Goal: Complete application form: Complete application form

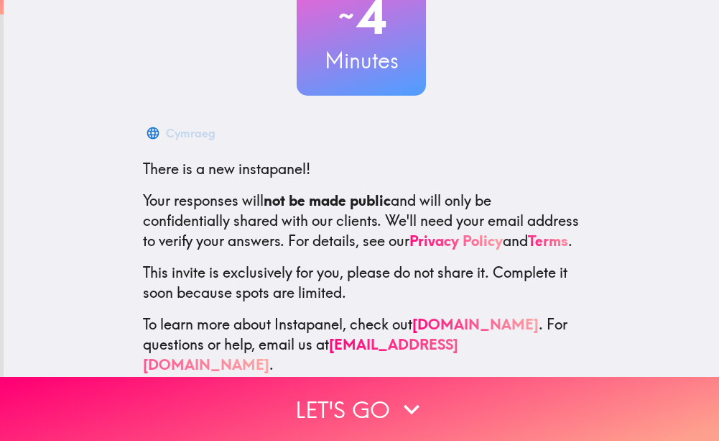
scroll to position [159, 0]
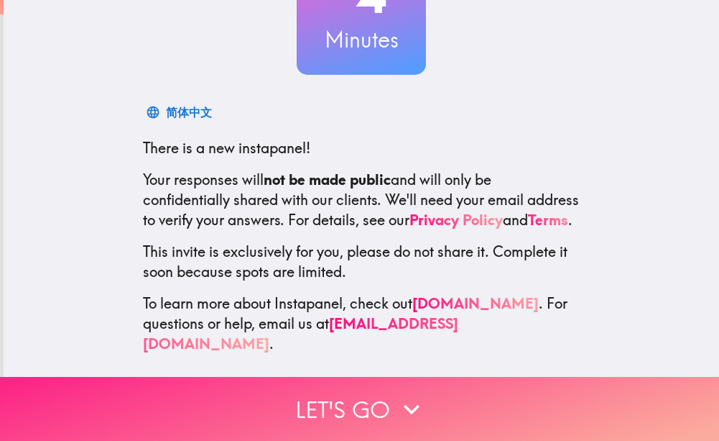
click at [396, 400] on icon "button" at bounding box center [412, 409] width 32 height 32
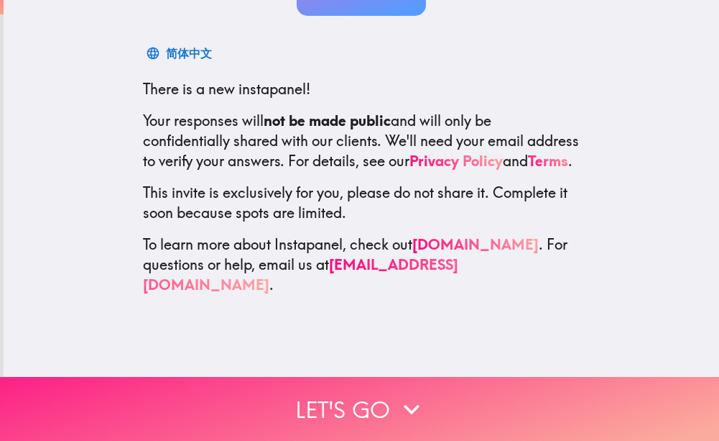
scroll to position [0, 0]
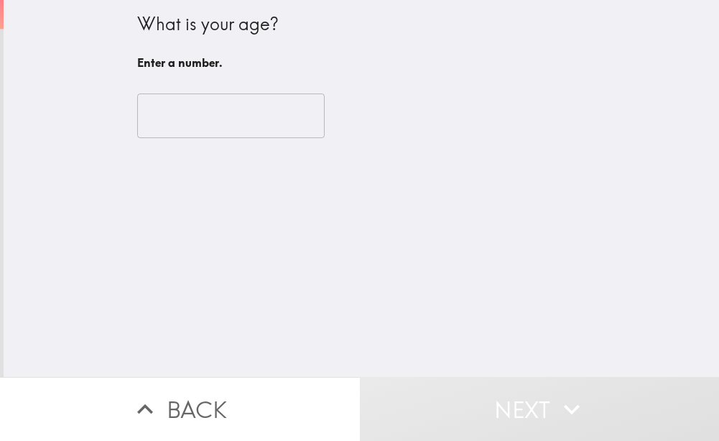
click at [175, 129] on input "number" at bounding box center [231, 115] width 188 height 45
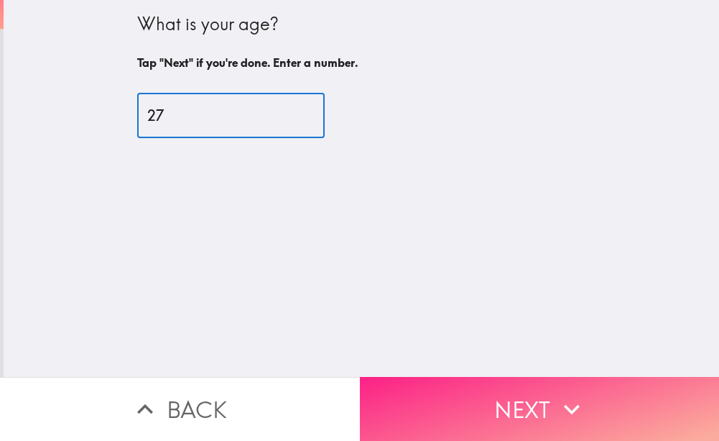
type input "27"
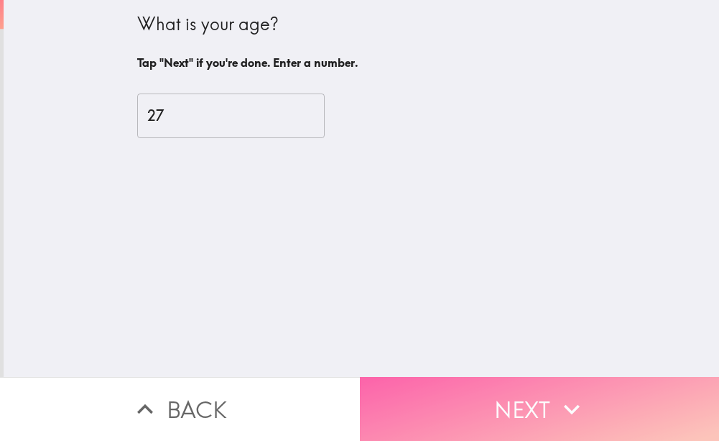
click at [481, 383] on button "Next" at bounding box center [540, 409] width 360 height 64
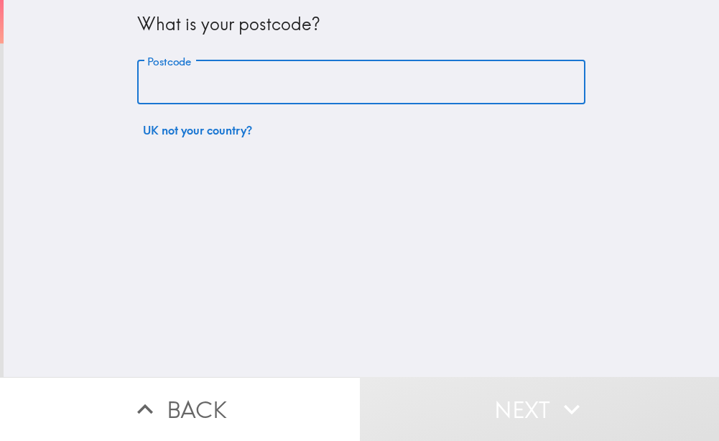
click at [196, 93] on input "Postcode" at bounding box center [361, 82] width 449 height 45
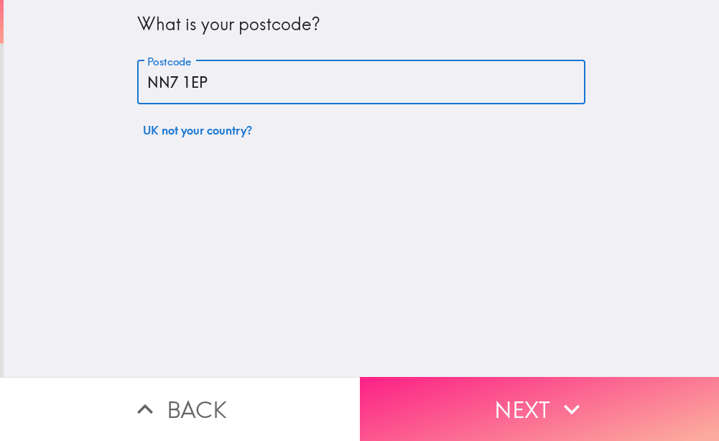
type input "NN7 1EP"
click at [502, 386] on button "Next" at bounding box center [540, 409] width 360 height 64
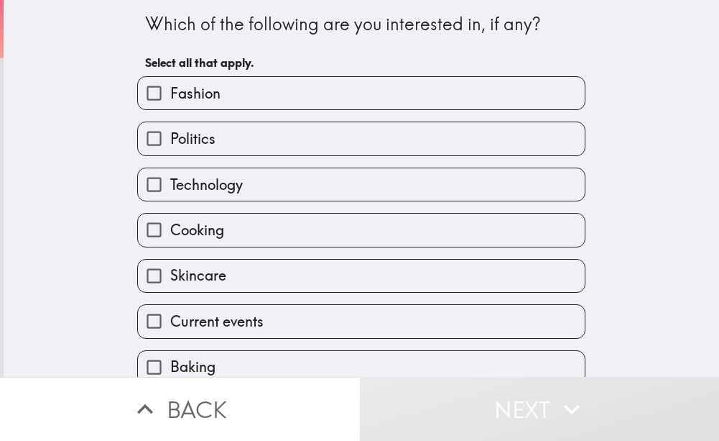
click at [311, 183] on label "Technology" at bounding box center [361, 184] width 447 height 32
click at [170, 183] on input "Technology" at bounding box center [154, 184] width 32 height 32
checkbox input "true"
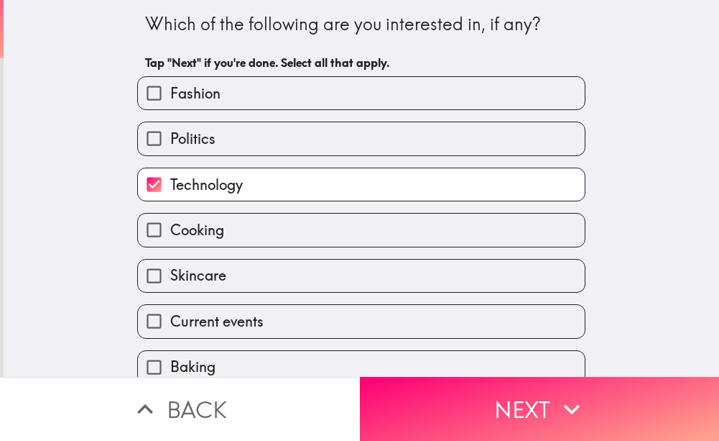
click at [329, 143] on label "Politics" at bounding box center [361, 138] width 447 height 32
click at [170, 143] on input "Politics" at bounding box center [154, 138] width 32 height 32
checkbox input "true"
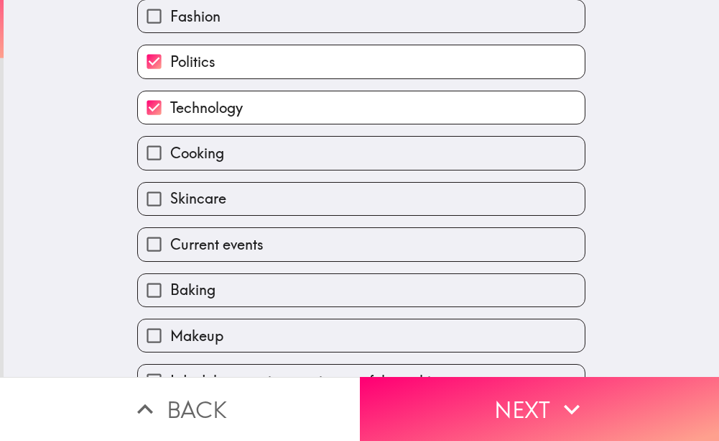
scroll to position [111, 0]
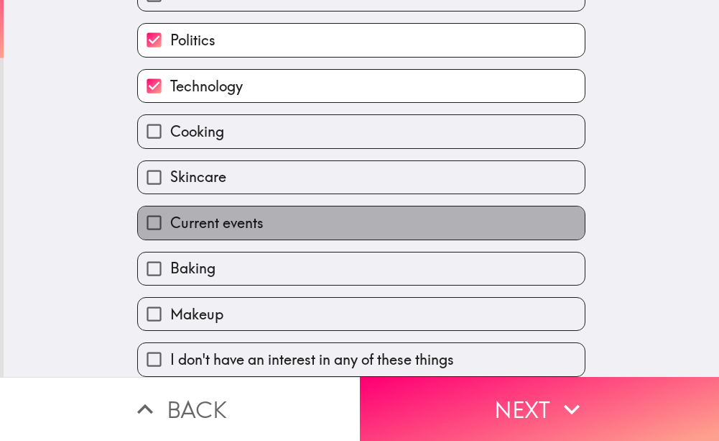
click at [262, 214] on label "Current events" at bounding box center [361, 222] width 447 height 32
click at [170, 214] on input "Current events" at bounding box center [154, 222] width 32 height 32
checkbox input "true"
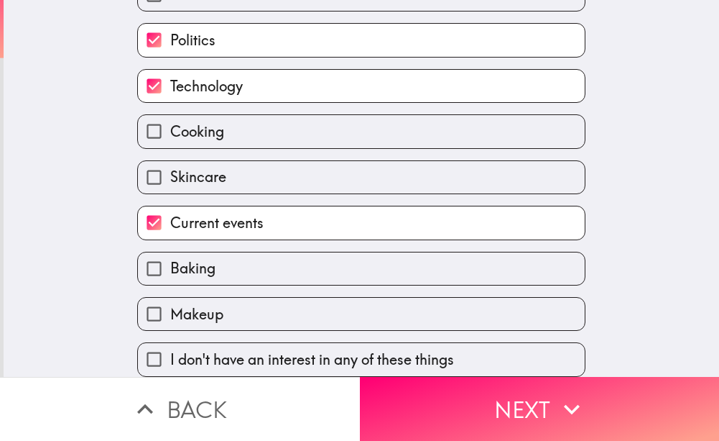
click at [277, 172] on label "Skincare" at bounding box center [361, 177] width 447 height 32
click at [170, 172] on input "Skincare" at bounding box center [154, 177] width 32 height 32
checkbox input "true"
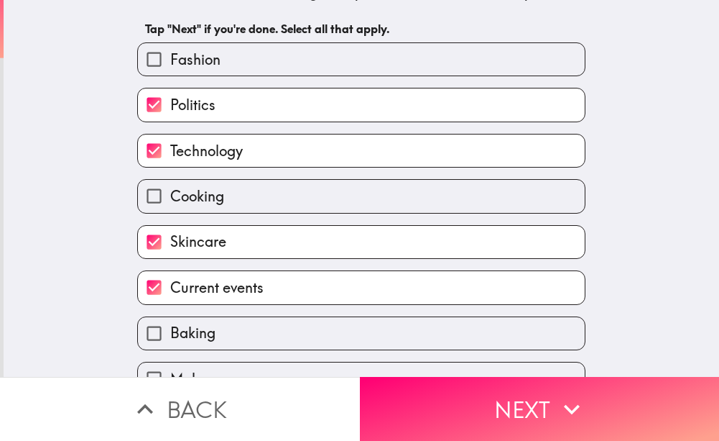
scroll to position [0, 0]
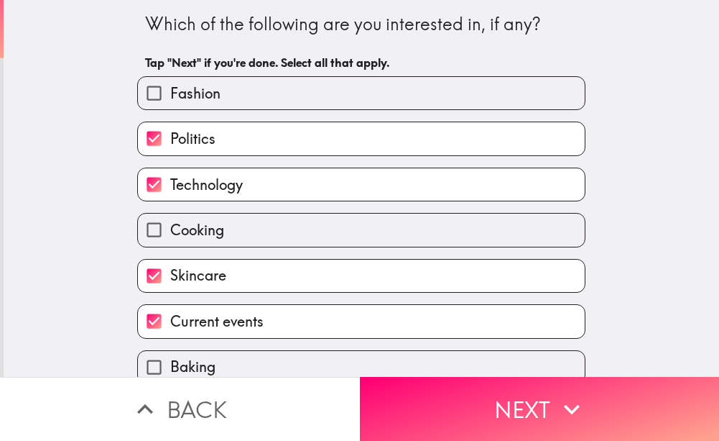
click at [295, 95] on label "Fashion" at bounding box center [361, 93] width 447 height 32
click at [170, 95] on input "Fashion" at bounding box center [154, 93] width 32 height 32
checkbox input "true"
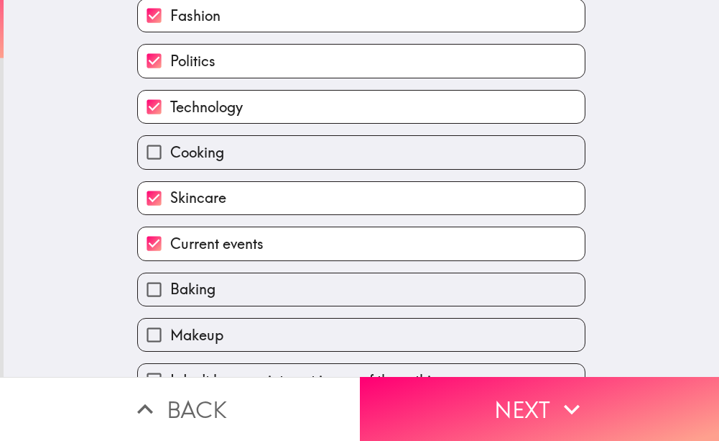
scroll to position [111, 0]
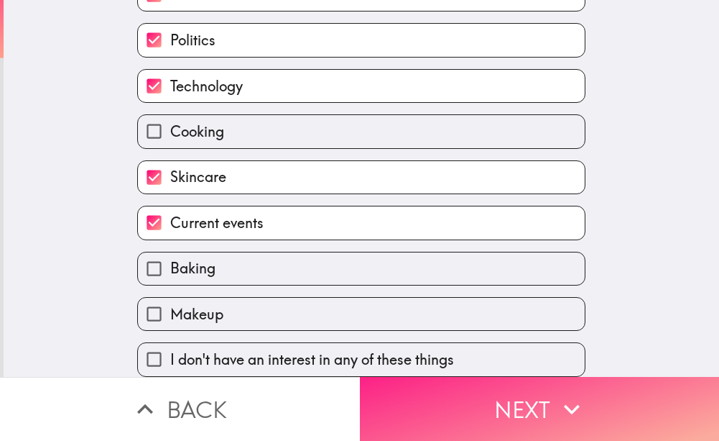
click at [479, 392] on button "Next" at bounding box center [540, 409] width 360 height 64
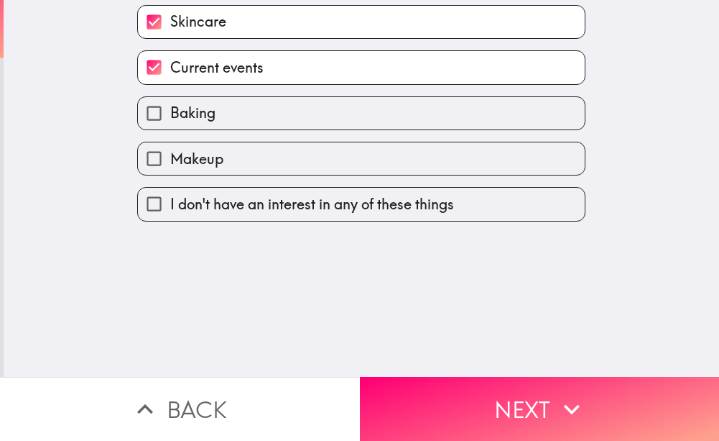
scroll to position [0, 0]
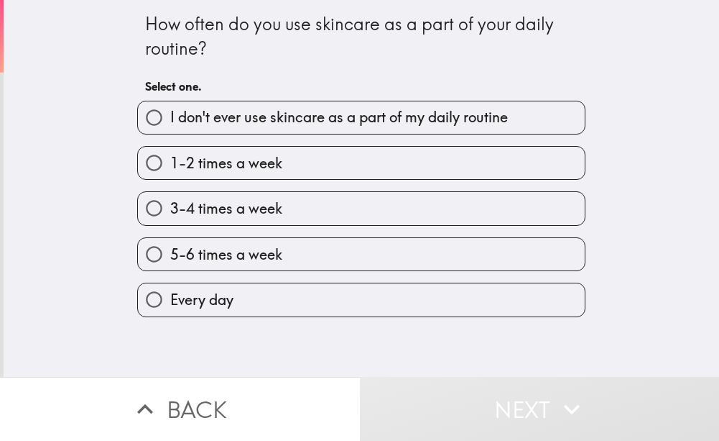
click at [290, 249] on label "5-6 times a week" at bounding box center [361, 254] width 447 height 32
click at [170, 249] on input "5-6 times a week" at bounding box center [154, 254] width 32 height 32
radio input "true"
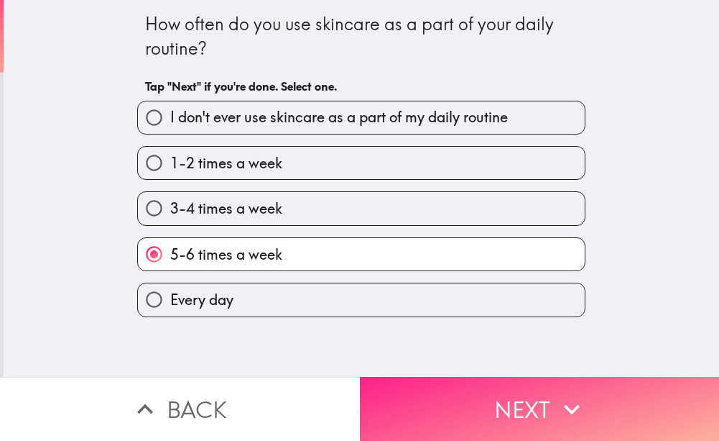
click at [482, 385] on button "Next" at bounding box center [540, 409] width 360 height 64
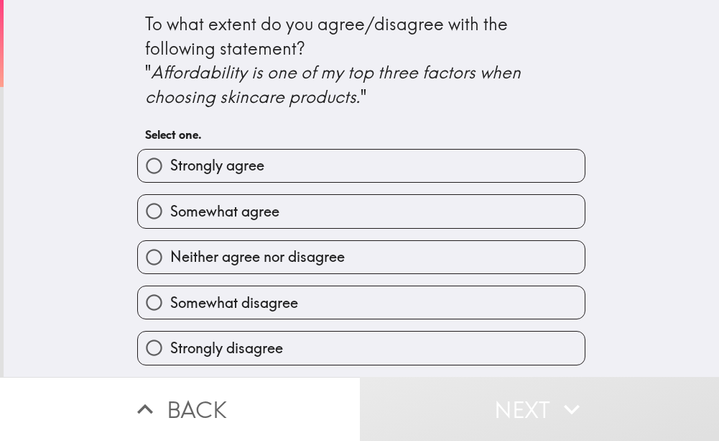
click at [325, 254] on span "Neither agree nor disagree" at bounding box center [257, 257] width 175 height 20
click at [170, 254] on input "Neither agree nor disagree" at bounding box center [154, 257] width 32 height 32
radio input "true"
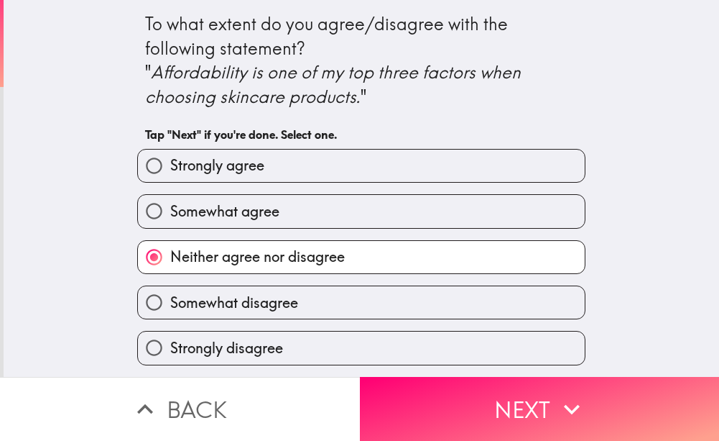
click at [436, 394] on button "Next" at bounding box center [540, 409] width 360 height 64
